Goal: Check status: Check status

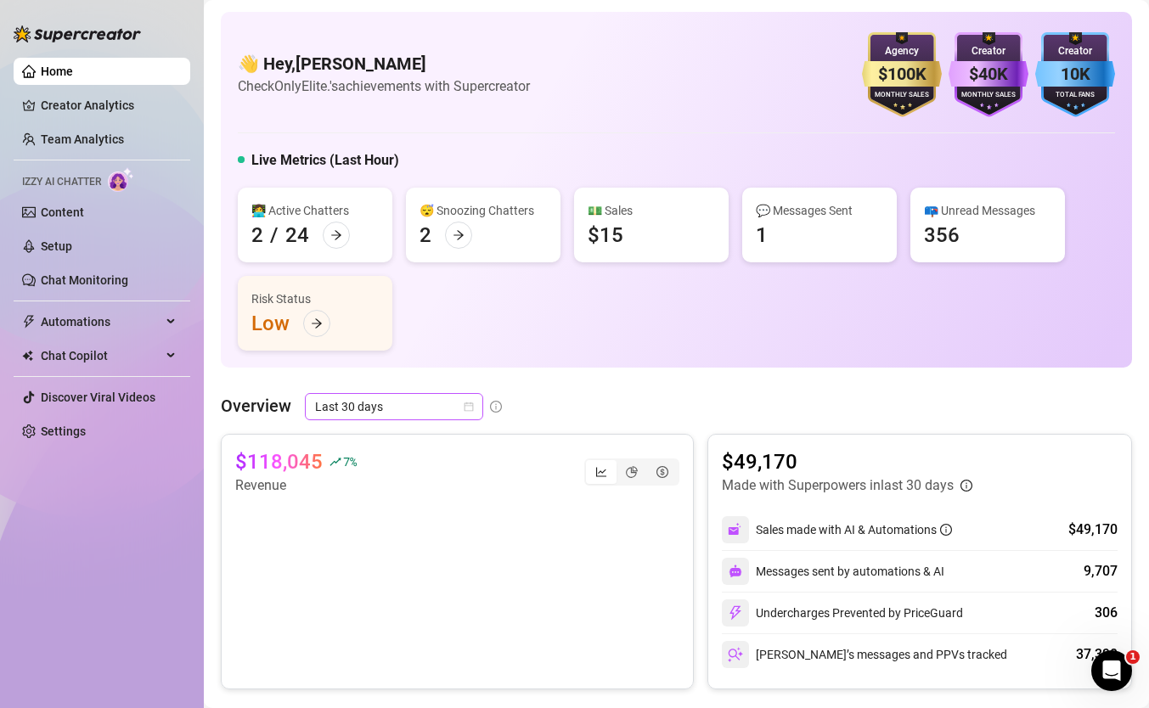
click at [363, 407] on span "Last 30 days" at bounding box center [394, 406] width 158 height 25
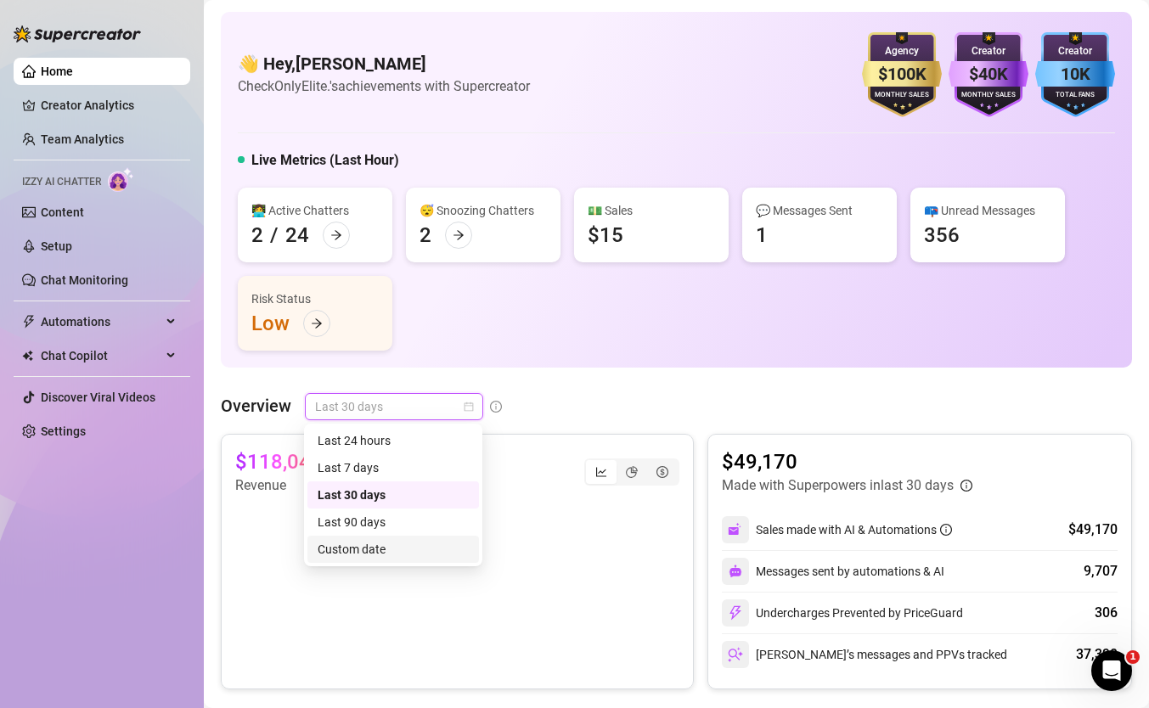
click at [382, 544] on div "Custom date" at bounding box center [393, 549] width 151 height 19
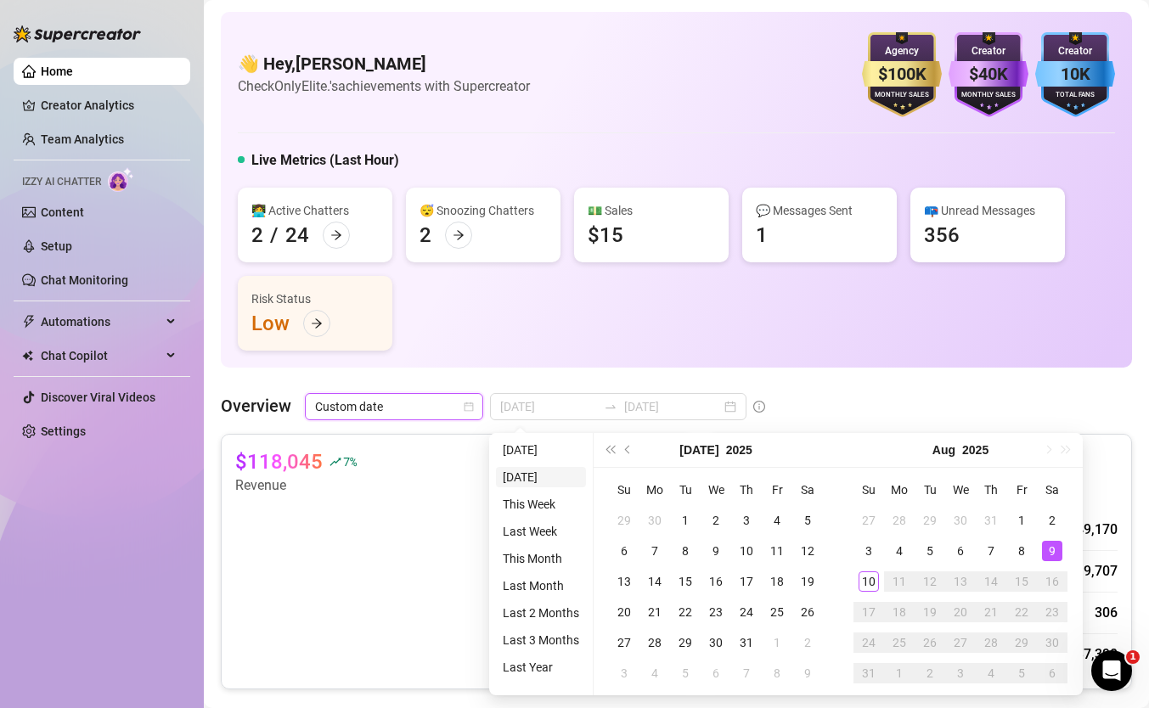
type input "[DATE]"
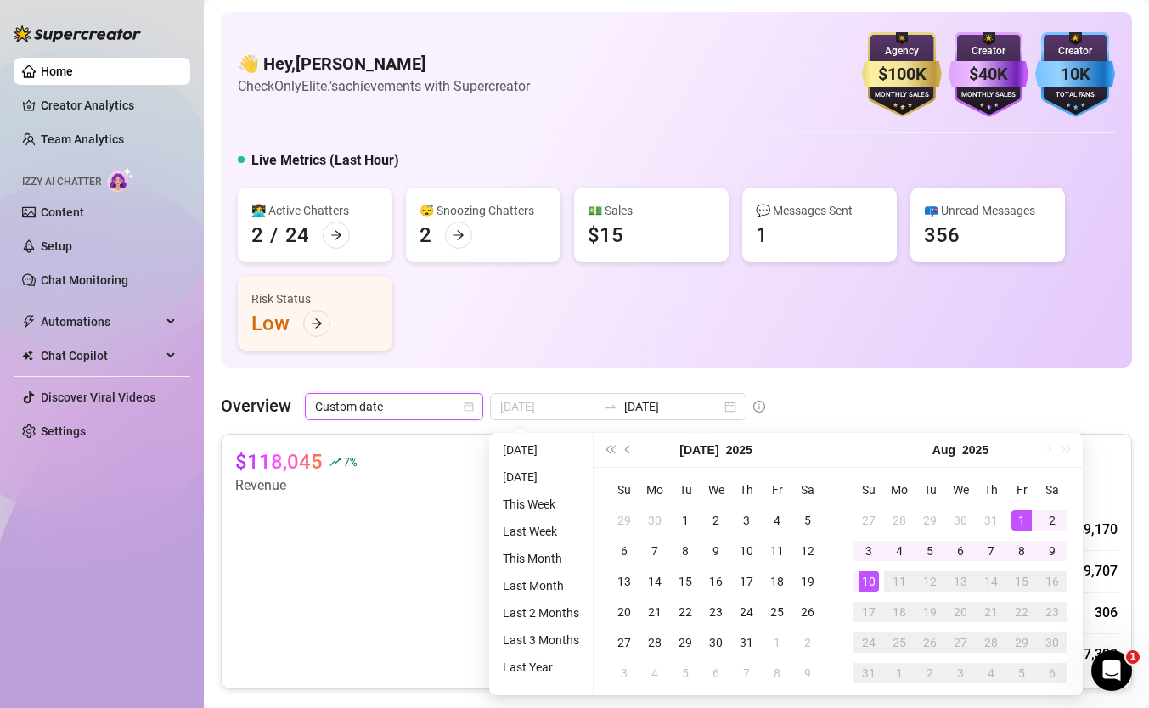
click at [1019, 519] on div "1" at bounding box center [1022, 520] width 20 height 20
type input "[DATE]"
click at [867, 578] on div "10" at bounding box center [869, 582] width 20 height 20
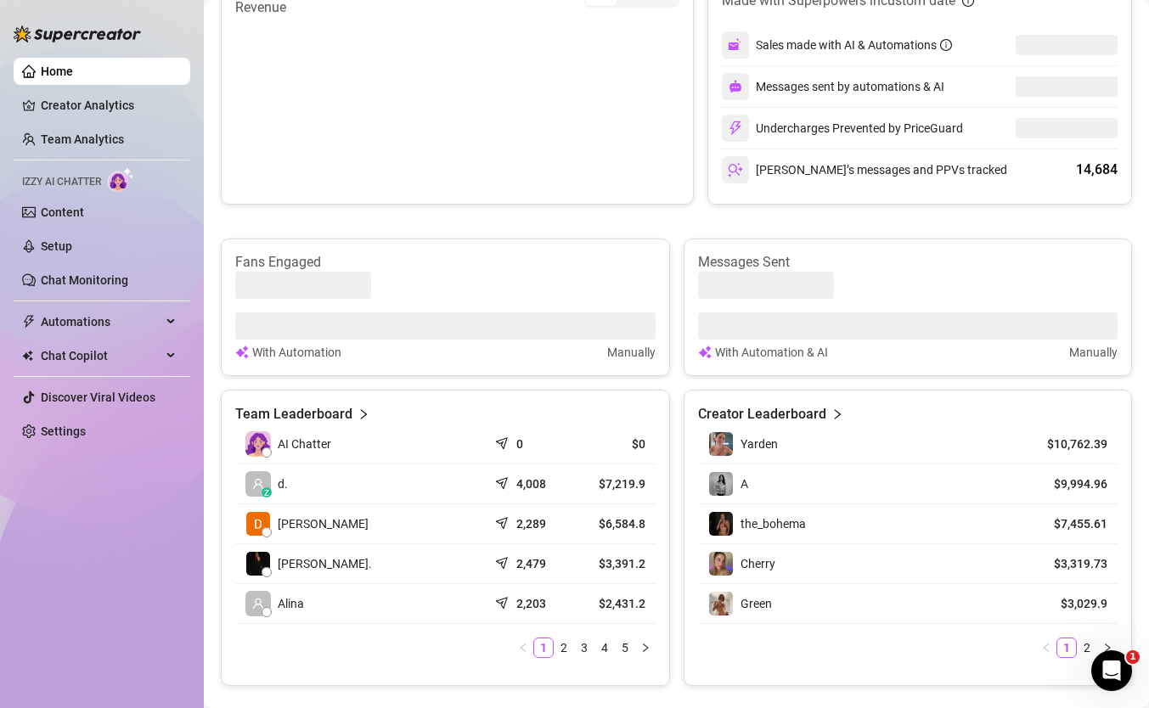
scroll to position [481, 0]
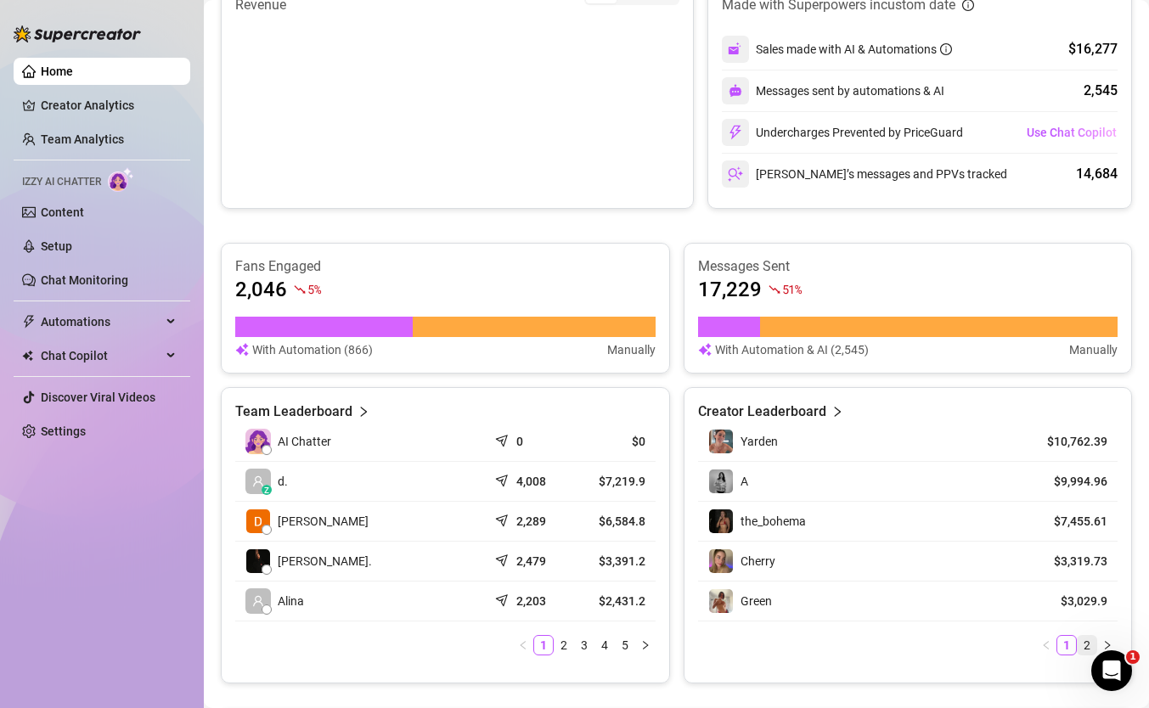
click at [1086, 646] on link "2" at bounding box center [1087, 645] width 19 height 19
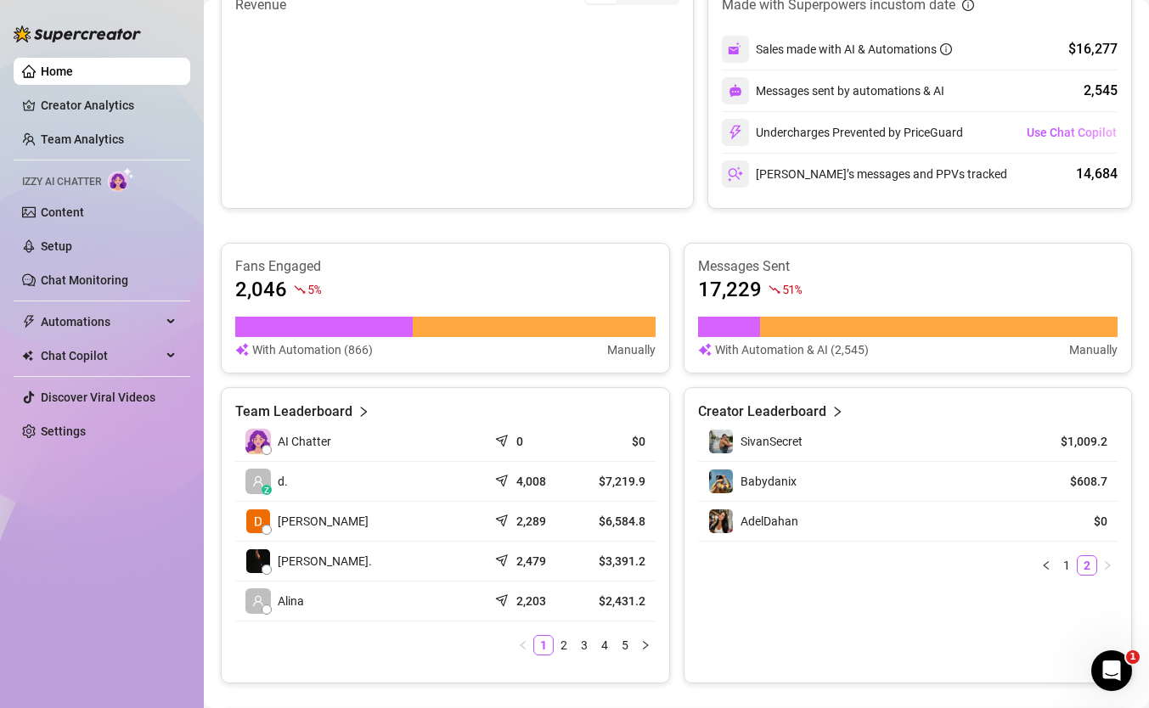
click at [1067, 550] on div "SivanSecret $1,009.2 Babydanix $608.7 AdelDahan $0 1 2" at bounding box center [908, 499] width 420 height 154
click at [1066, 564] on link "1" at bounding box center [1067, 565] width 19 height 19
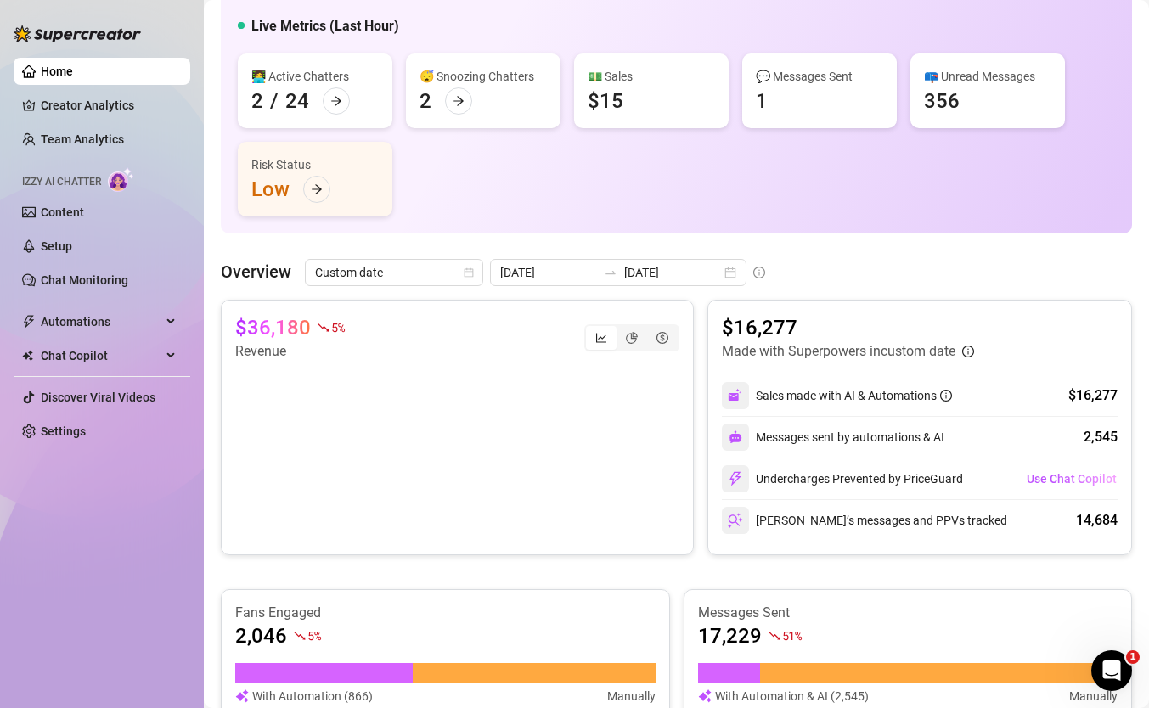
scroll to position [130, 0]
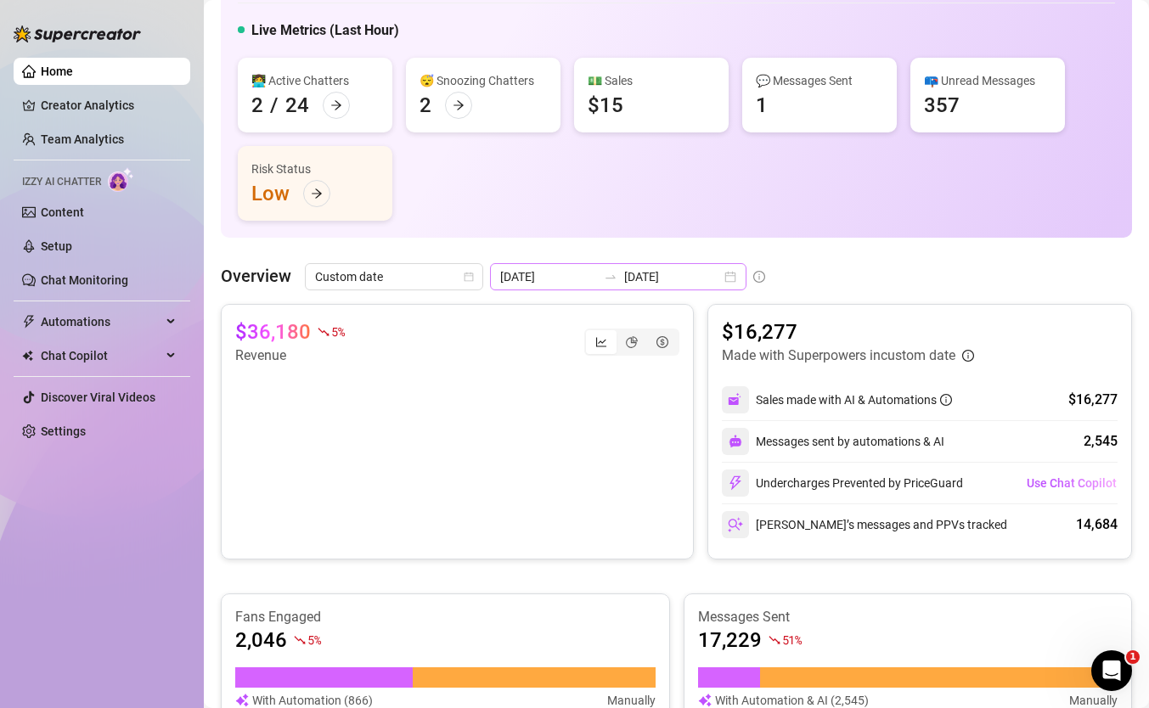
click at [599, 277] on div at bounding box center [610, 277] width 27 height 14
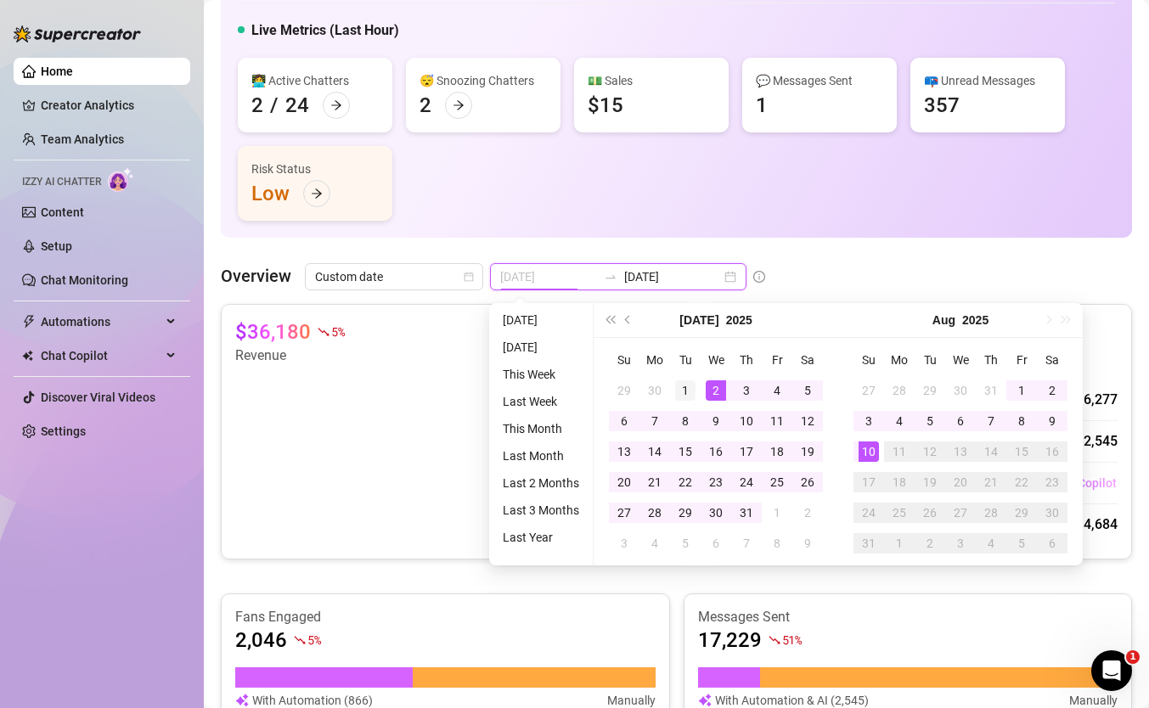
type input "[DATE]"
click at [686, 392] on div "1" at bounding box center [685, 391] width 20 height 20
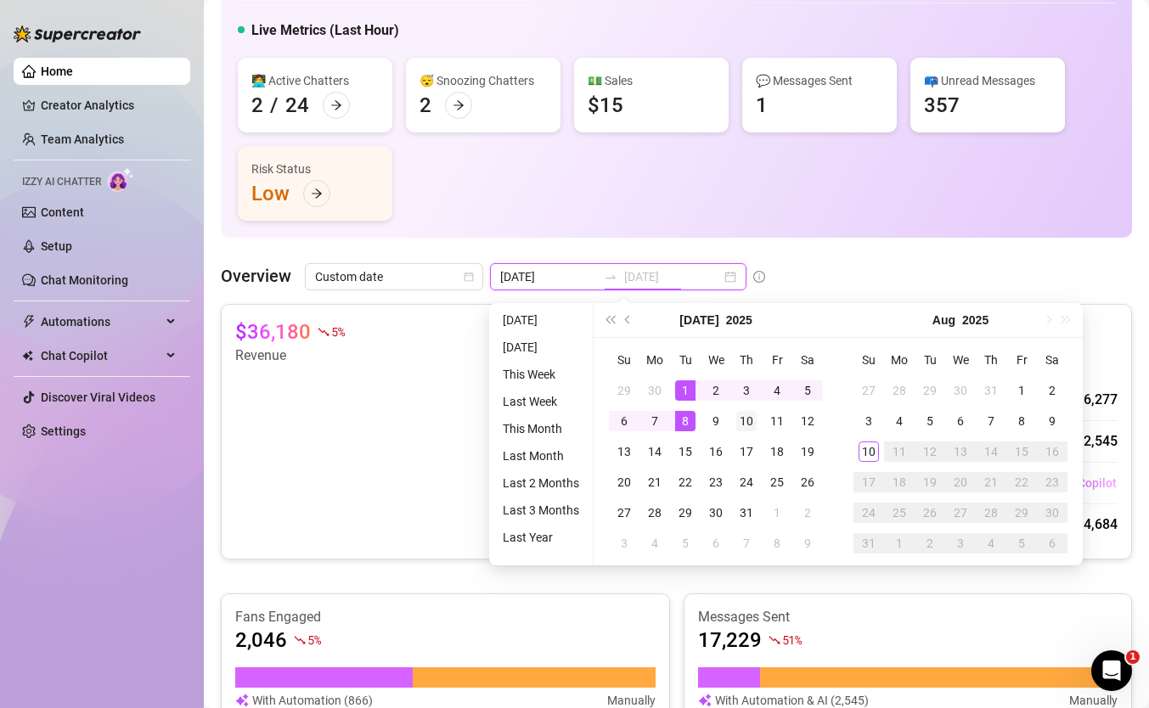
type input "[DATE]"
click at [752, 420] on div "10" at bounding box center [746, 421] width 20 height 20
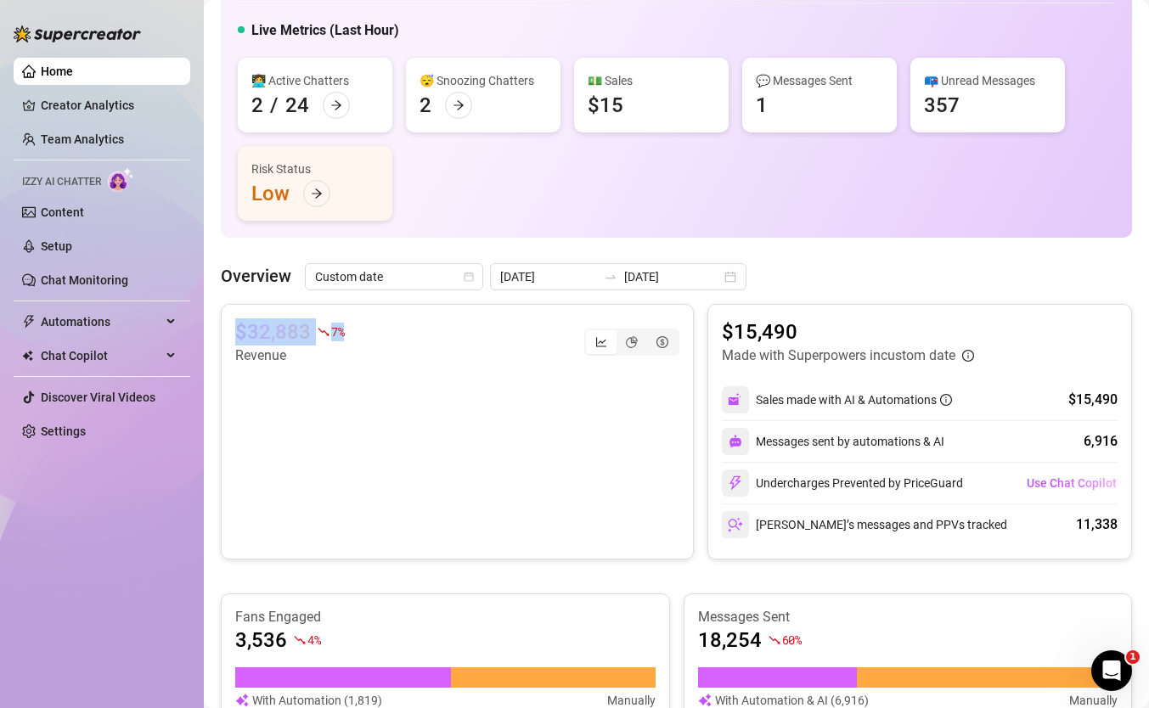
drag, startPoint x: 353, startPoint y: 330, endPoint x: 220, endPoint y: 334, distance: 133.4
click at [221, 334] on div "$32,883 7 % Revenue" at bounding box center [457, 432] width 473 height 256
click at [455, 391] on canvas at bounding box center [457, 451] width 444 height 170
click at [397, 443] on canvas at bounding box center [457, 451] width 444 height 170
click at [431, 367] on canvas at bounding box center [457, 451] width 444 height 170
